Goal: Find specific page/section: Find specific page/section

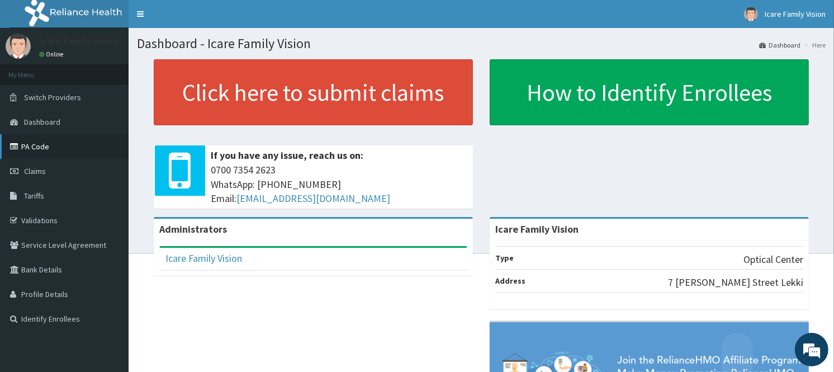
click at [73, 151] on link "PA Code" at bounding box center [64, 146] width 129 height 25
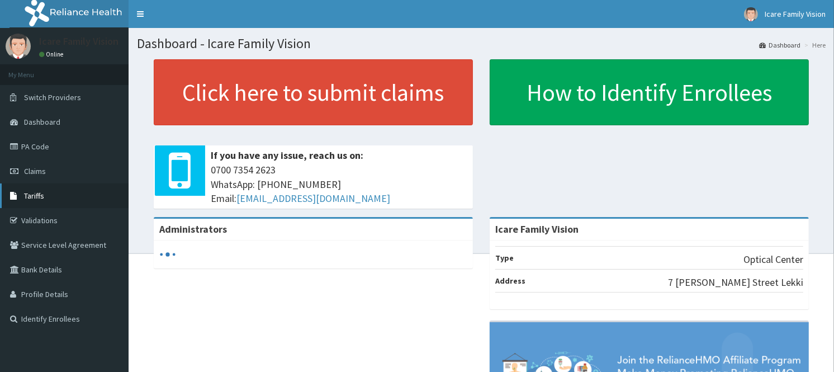
click at [80, 198] on link "Tariffs" at bounding box center [64, 195] width 129 height 25
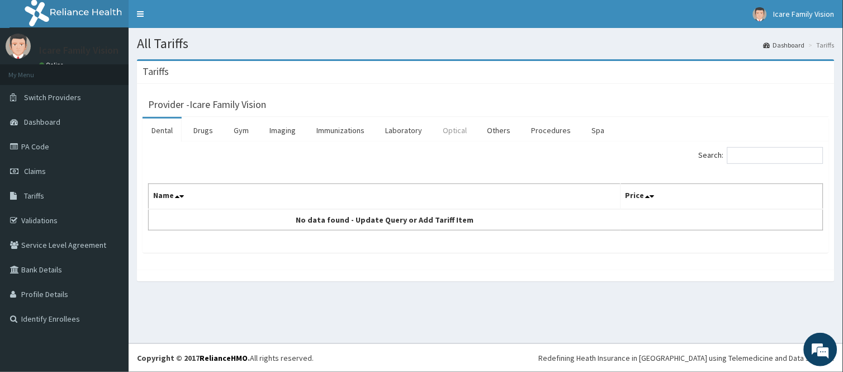
click at [451, 138] on link "Optical" at bounding box center [455, 130] width 42 height 23
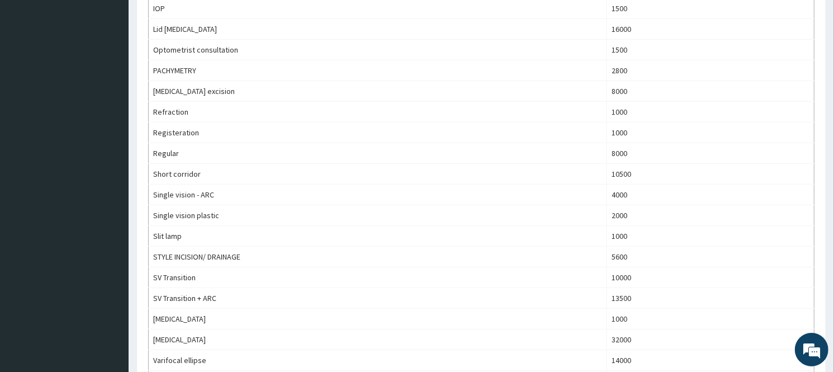
scroll to position [546, 0]
